Goal: Information Seeking & Learning: Learn about a topic

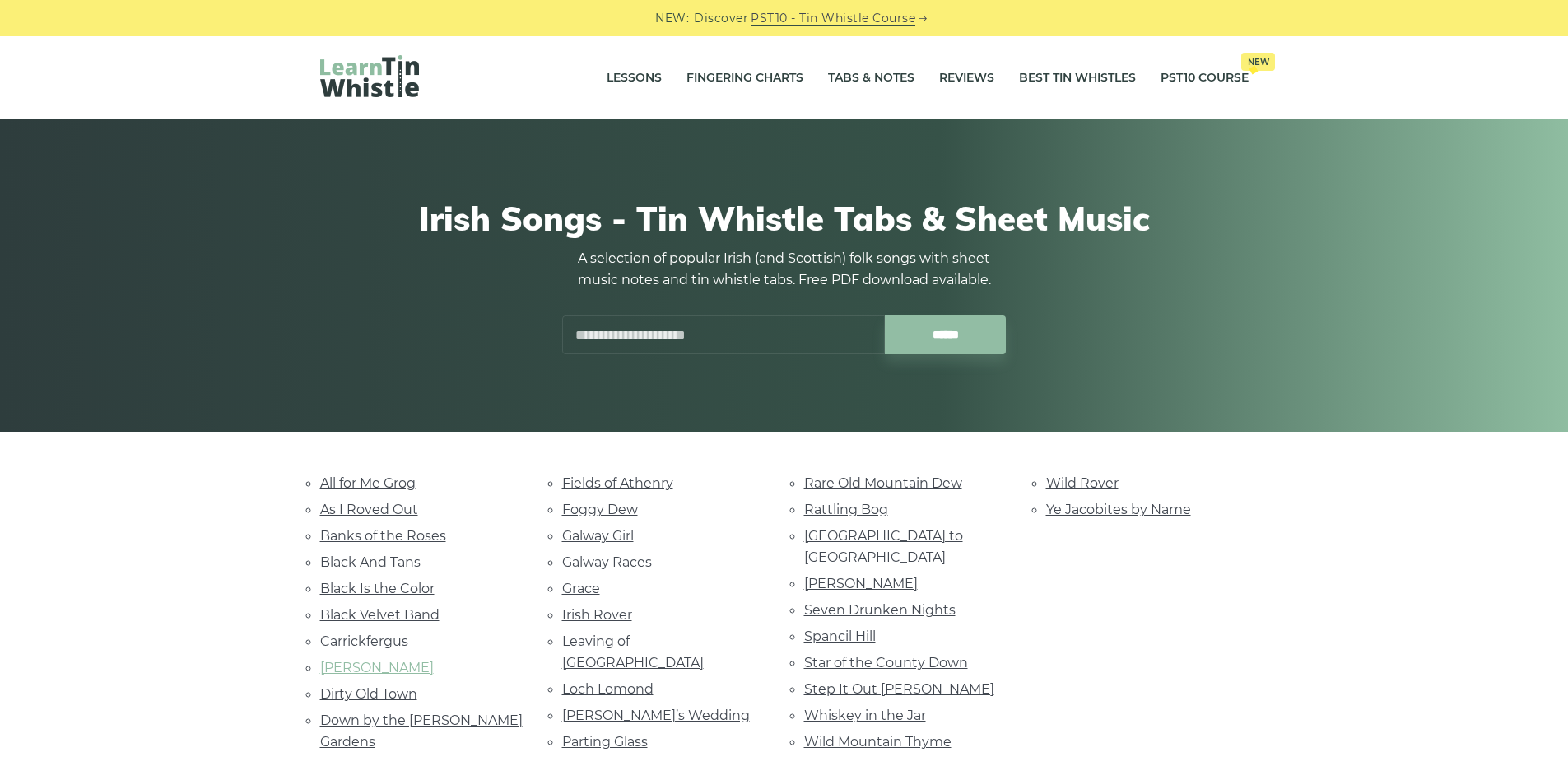
click at [360, 671] on link "[PERSON_NAME]" at bounding box center [377, 668] width 113 height 16
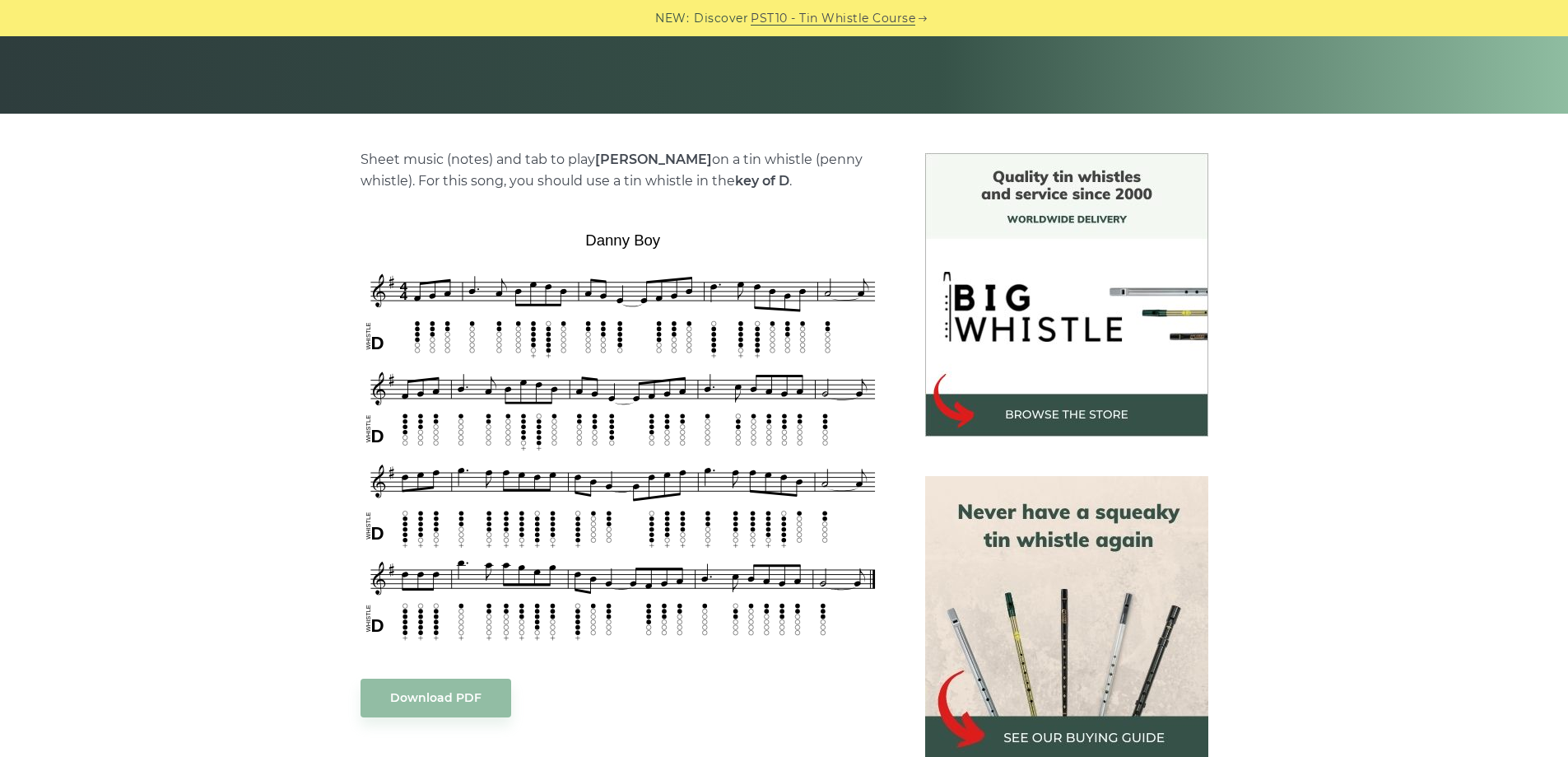
scroll to position [362, 0]
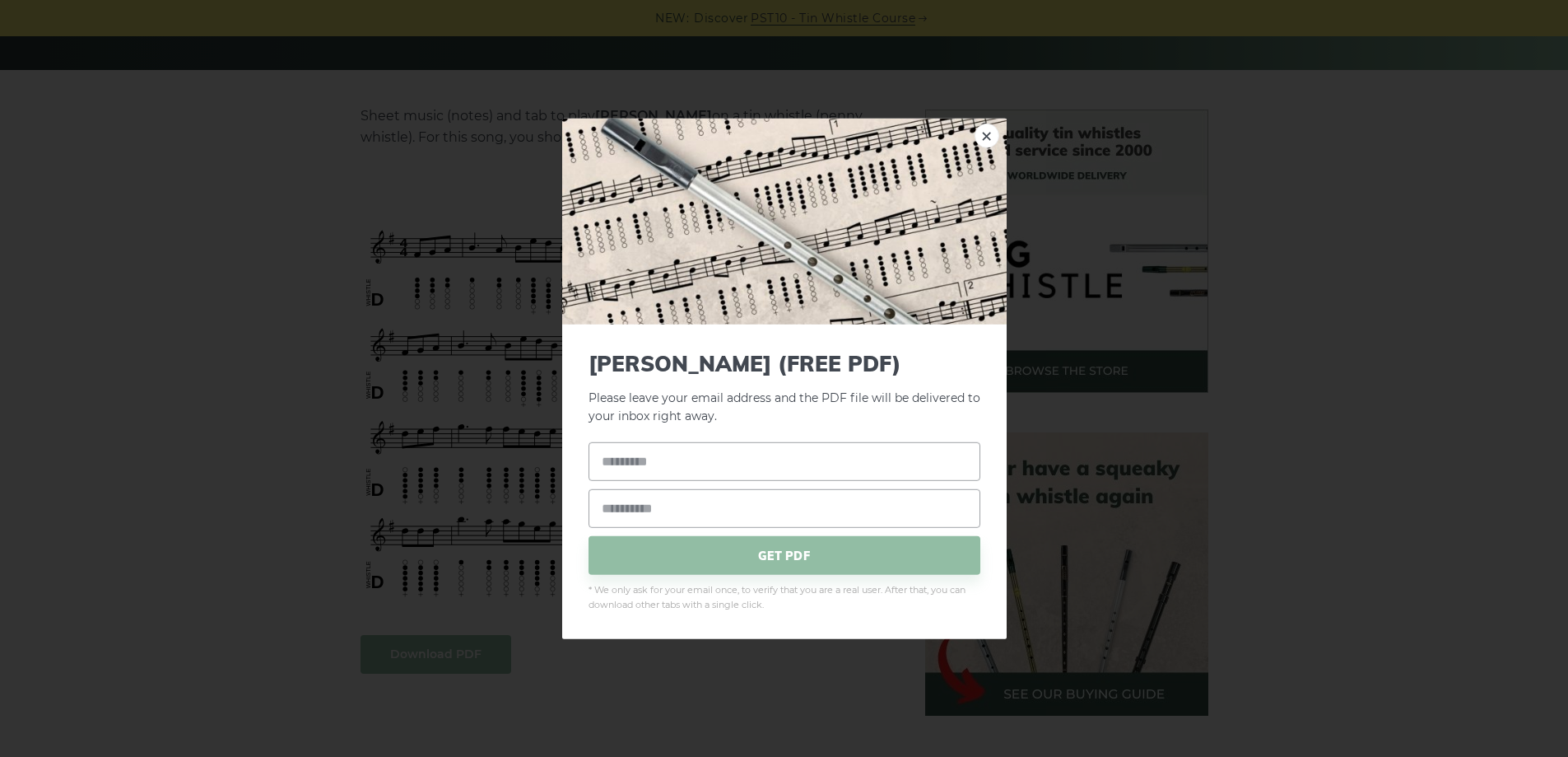
click at [984, 129] on link "×" at bounding box center [987, 135] width 25 height 25
click at [991, 128] on link "×" at bounding box center [987, 135] width 25 height 25
